Goal: Information Seeking & Learning: Find specific fact

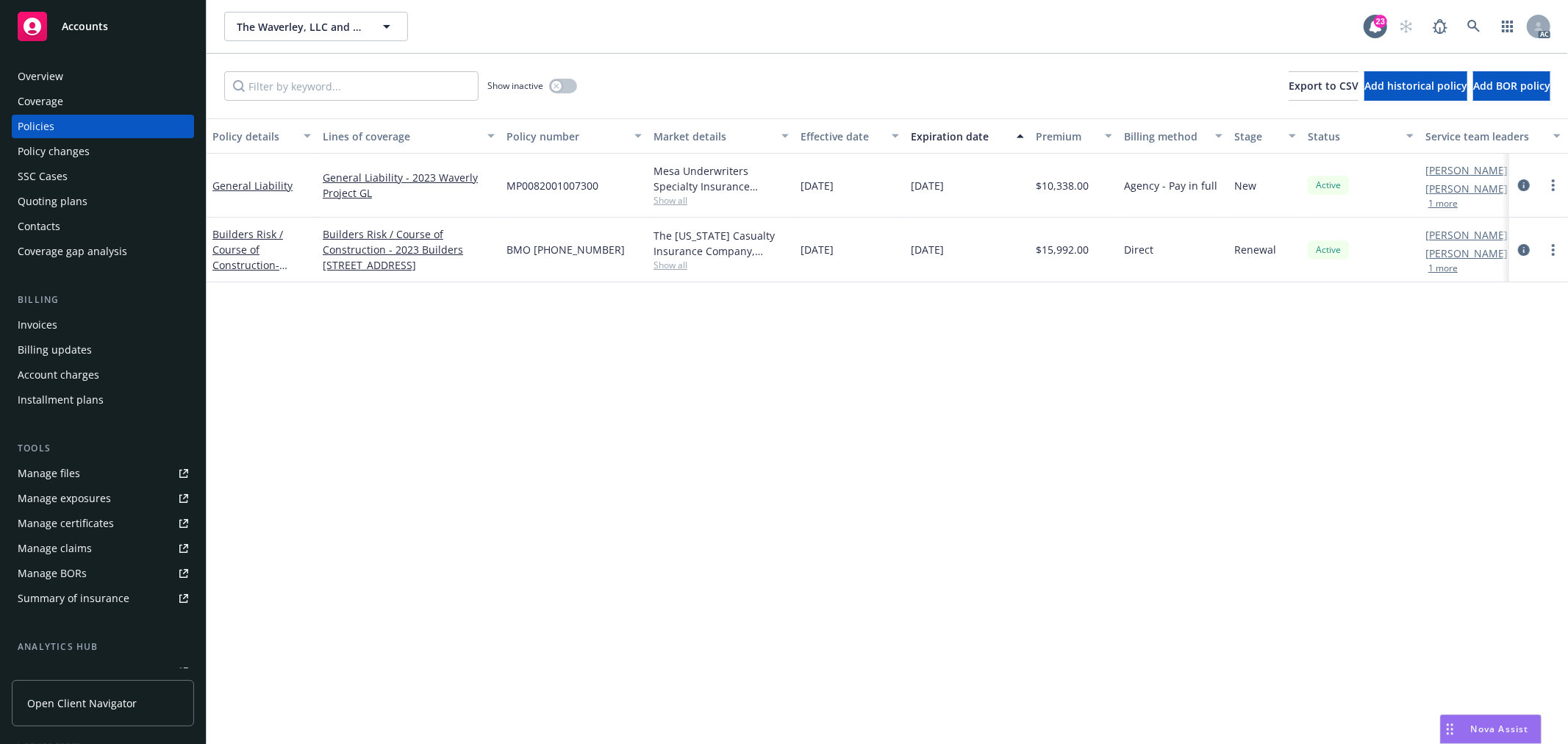
click at [1448, 208] on button "1 more" at bounding box center [1443, 203] width 30 height 9
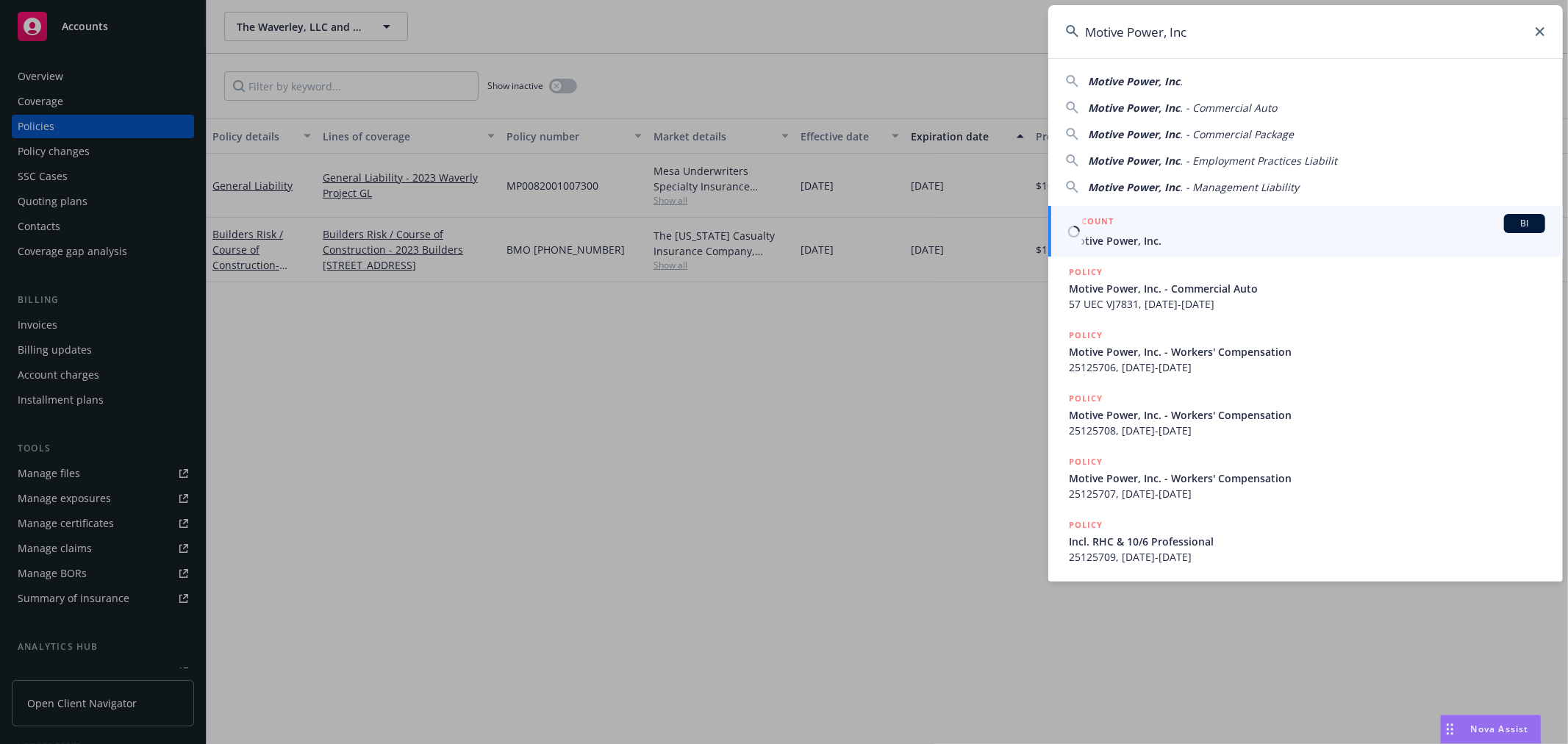
type input "Motive Power, Inc"
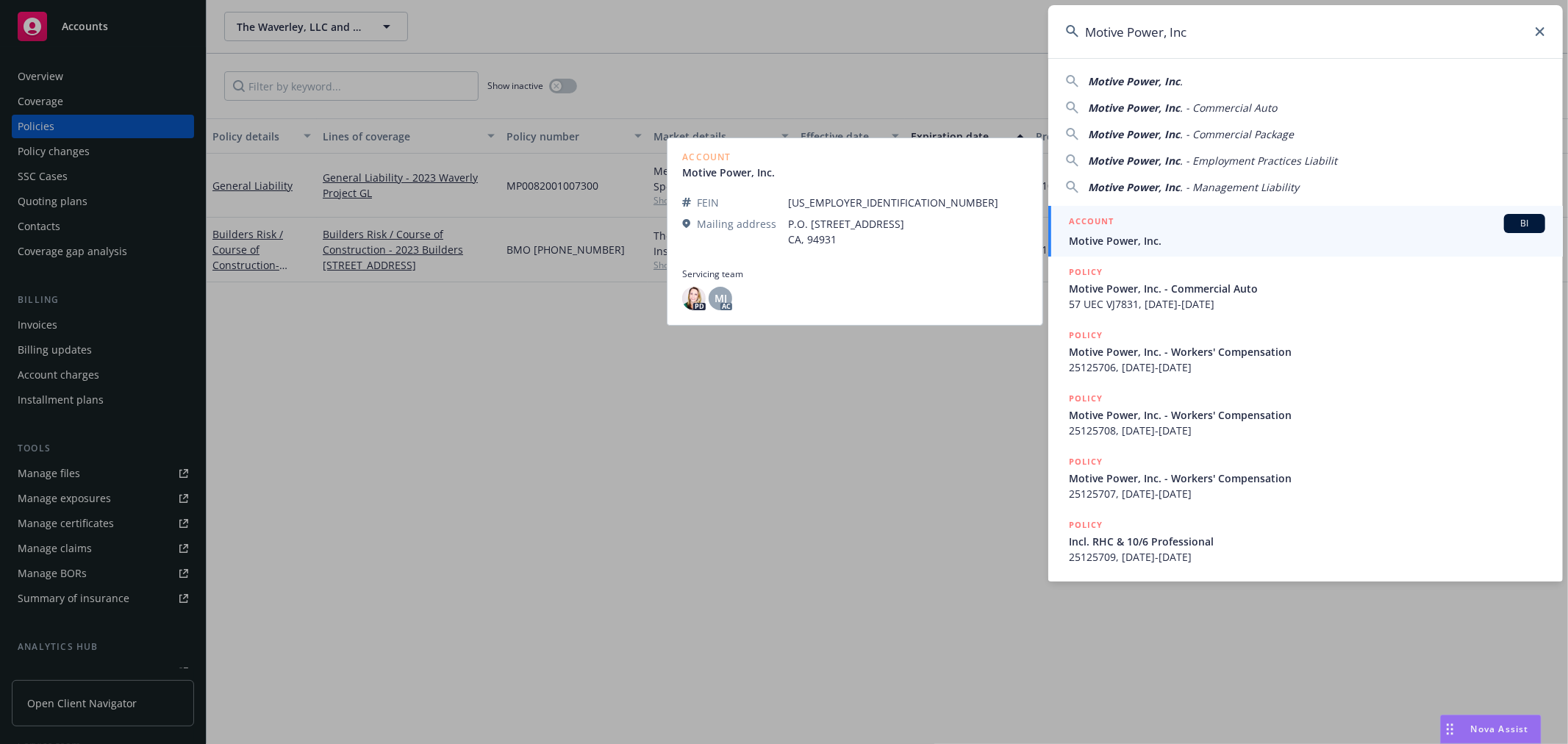
click at [1196, 230] on div "ACCOUNT BI" at bounding box center [1307, 223] width 476 height 19
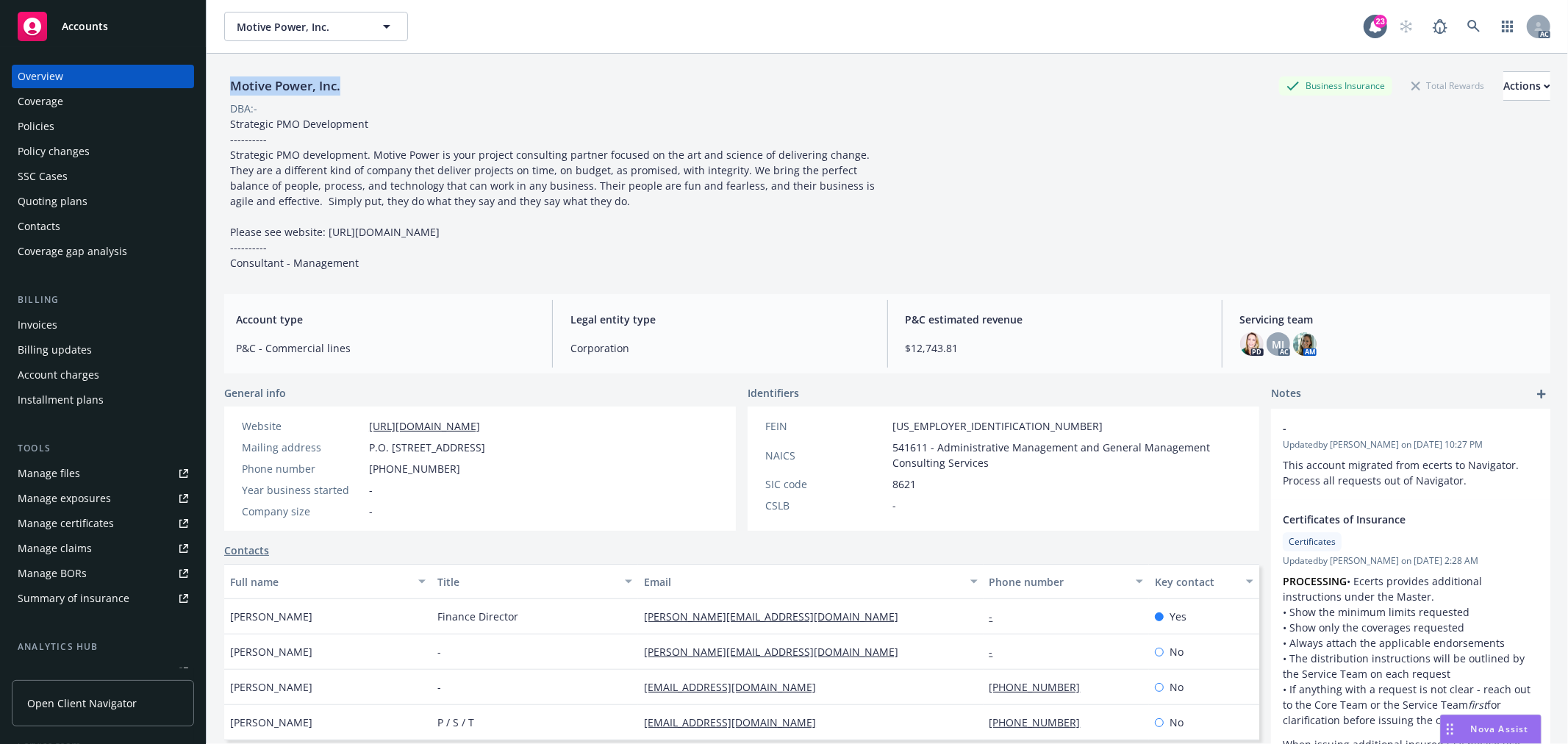
drag, startPoint x: 342, startPoint y: 87, endPoint x: 222, endPoint y: 90, distance: 120.0
click at [222, 90] on div "Motive Power, Inc. Business Insurance Total Rewards Actions DBA: - Strategic PM…" at bounding box center [887, 426] width 1361 height 744
copy div "Motive Power, Inc."
click at [75, 126] on div "Policies" at bounding box center [103, 126] width 170 height 23
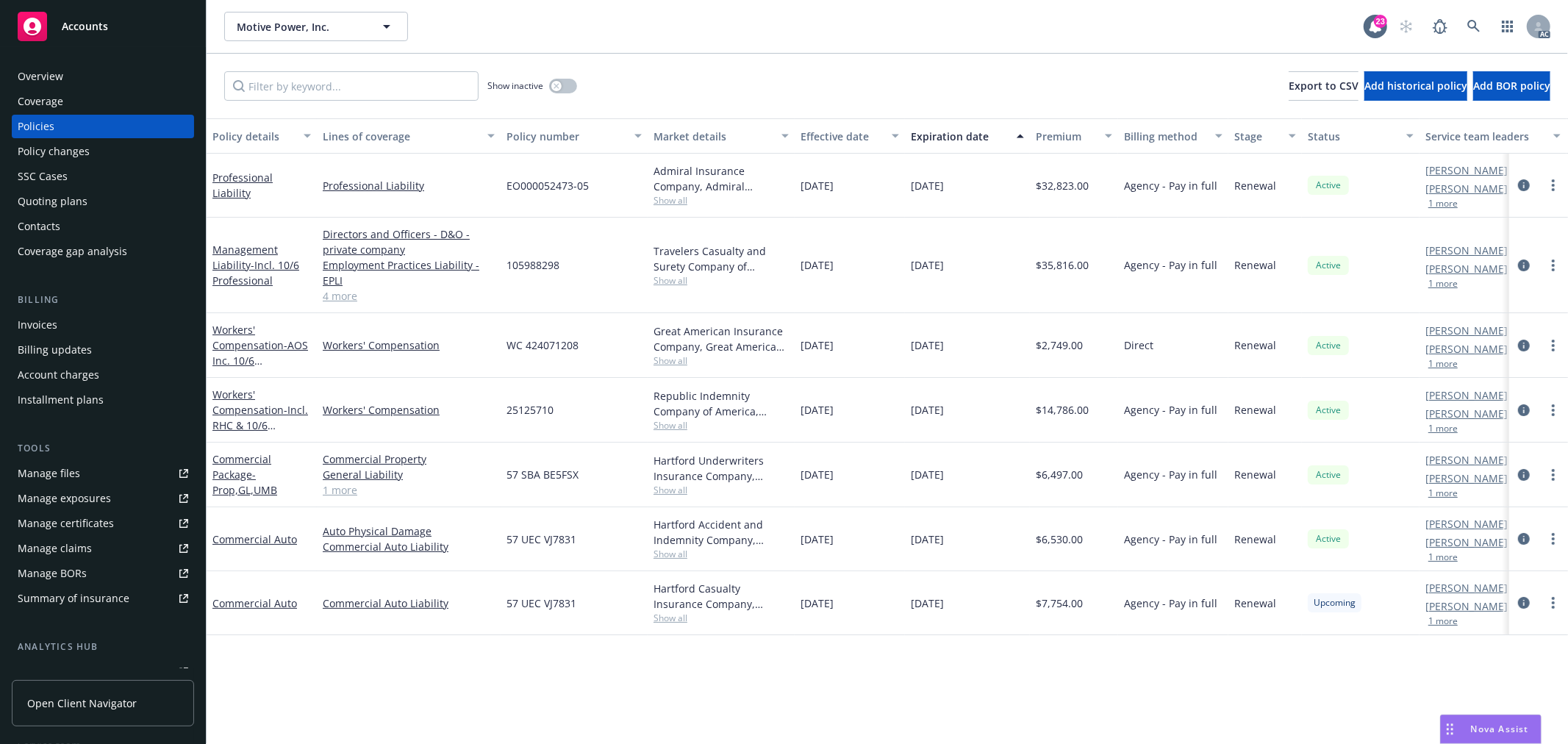
click at [329, 293] on link "4 more" at bounding box center [409, 296] width 172 height 16
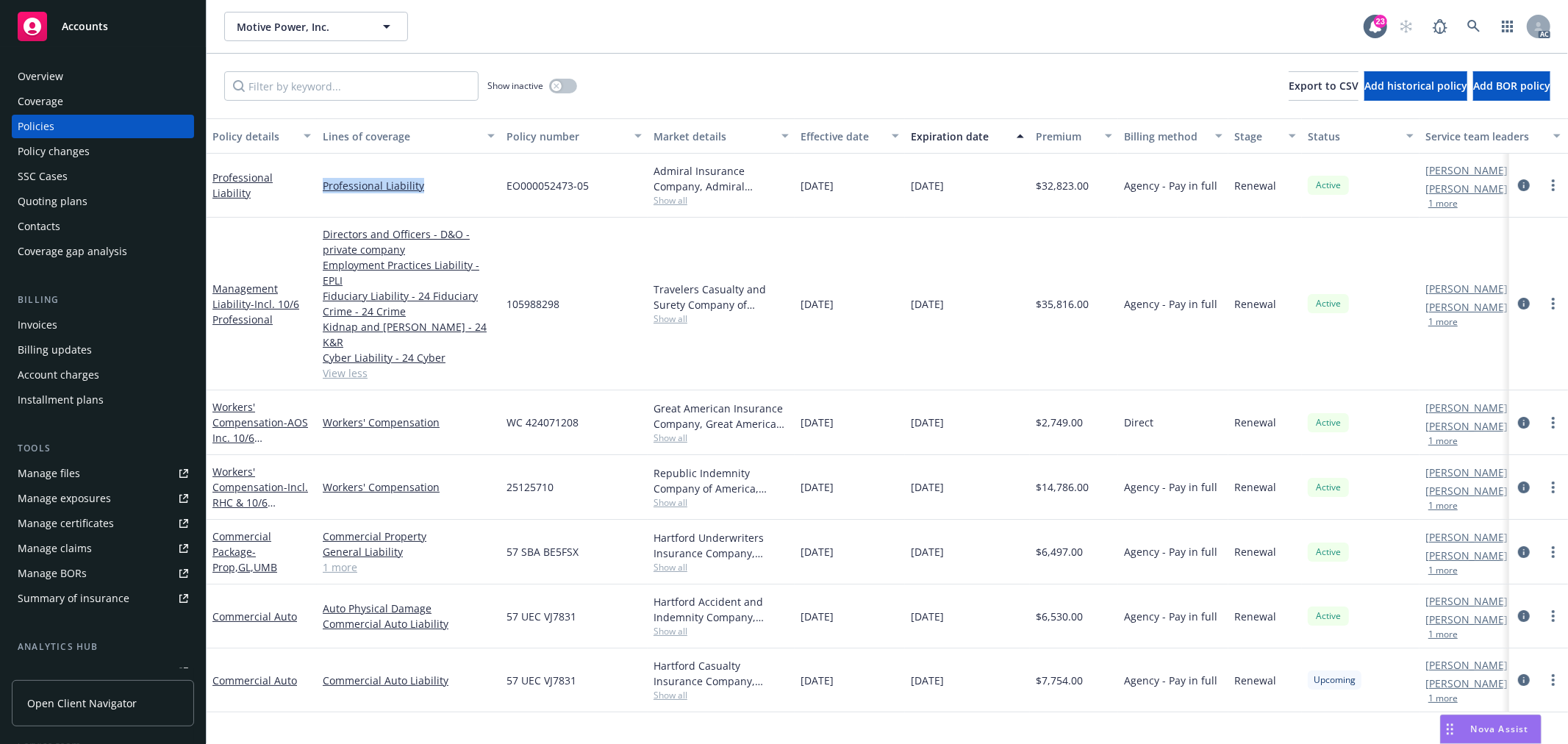
drag, startPoint x: 460, startPoint y: 187, endPoint x: 321, endPoint y: 192, distance: 139.1
click at [321, 192] on div "Professional Liability" at bounding box center [409, 186] width 183 height 64
copy link "Professional Liability"
click at [579, 203] on div "EO000052473-05" at bounding box center [574, 186] width 147 height 64
drag, startPoint x: 599, startPoint y: 186, endPoint x: 508, endPoint y: 186, distance: 91.0
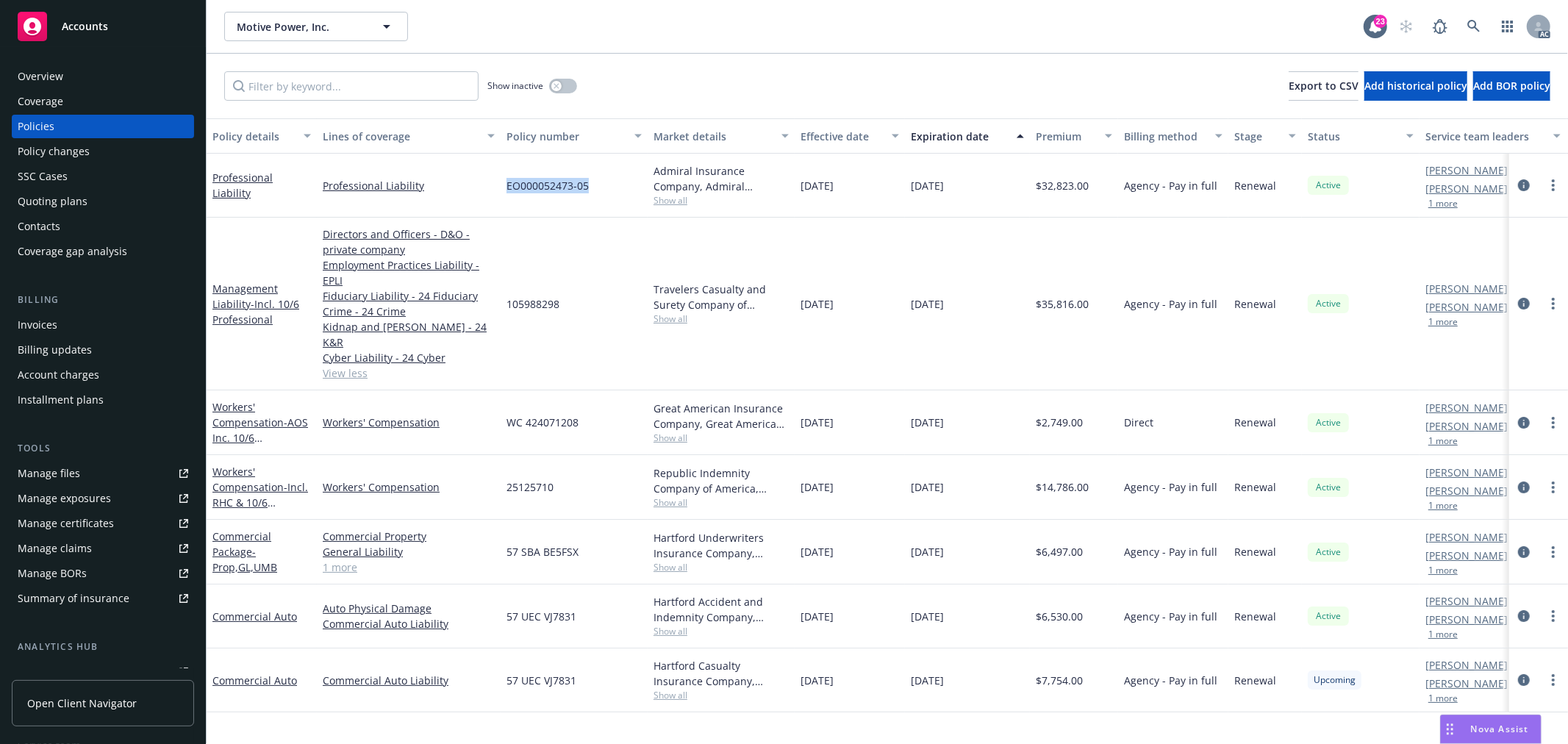
click at [508, 186] on div "EO000052473-05" at bounding box center [574, 186] width 147 height 64
copy span "EO000052473-05"
click at [674, 201] on span "Show all" at bounding box center [721, 200] width 136 height 12
drag, startPoint x: 556, startPoint y: 358, endPoint x: 498, endPoint y: 355, distance: 58.1
click at [498, 355] on div "Writing company Admiral Insurance Company Carrier Admiral Insurance Group (W.R.…" at bounding box center [641, 303] width 294 height 180
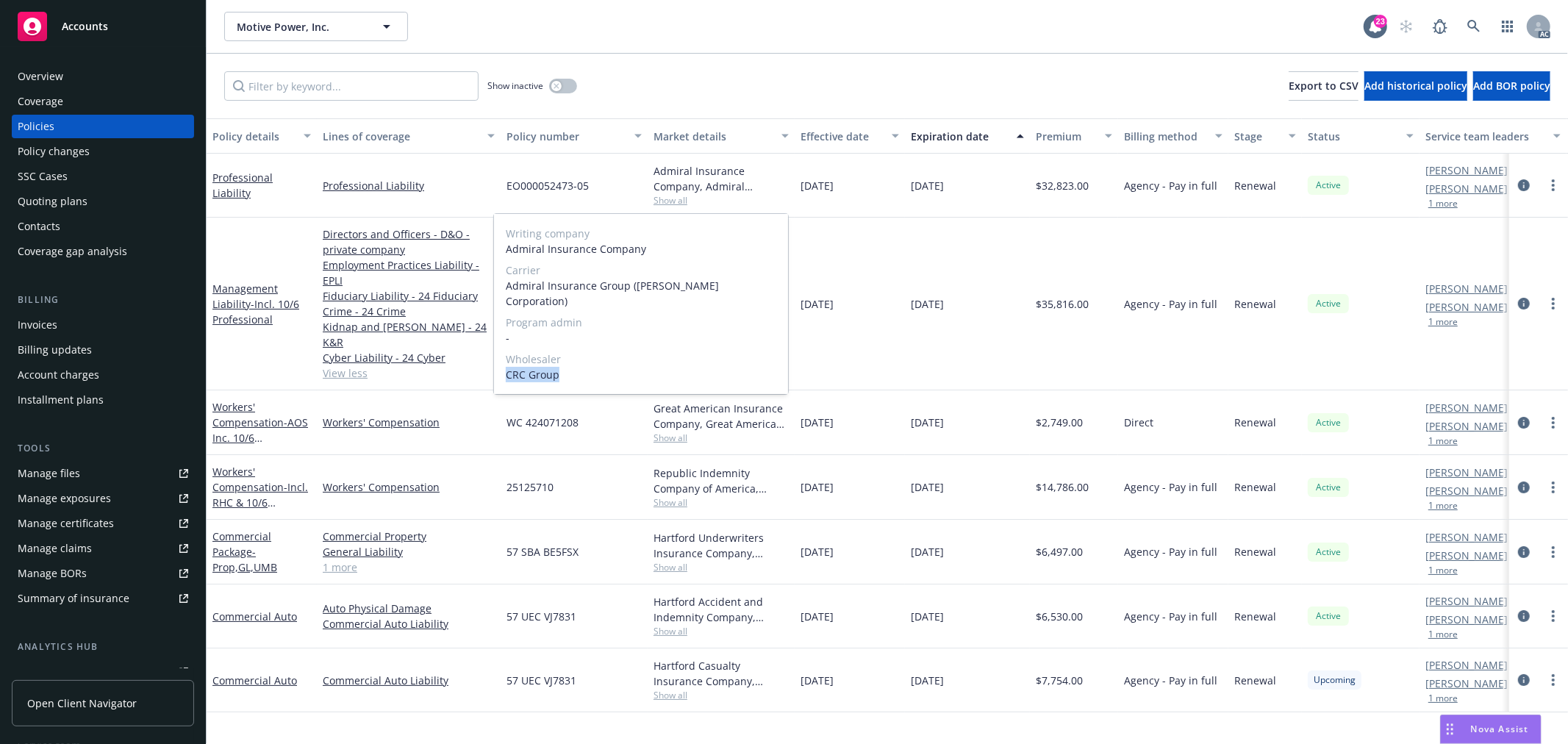
copy span "CRC Group"
click at [530, 282] on span "Admiral Insurance Group (W.R. Berkley Corporation)" at bounding box center [641, 294] width 270 height 31
copy span "Admiral"
